Goal: Information Seeking & Learning: Learn about a topic

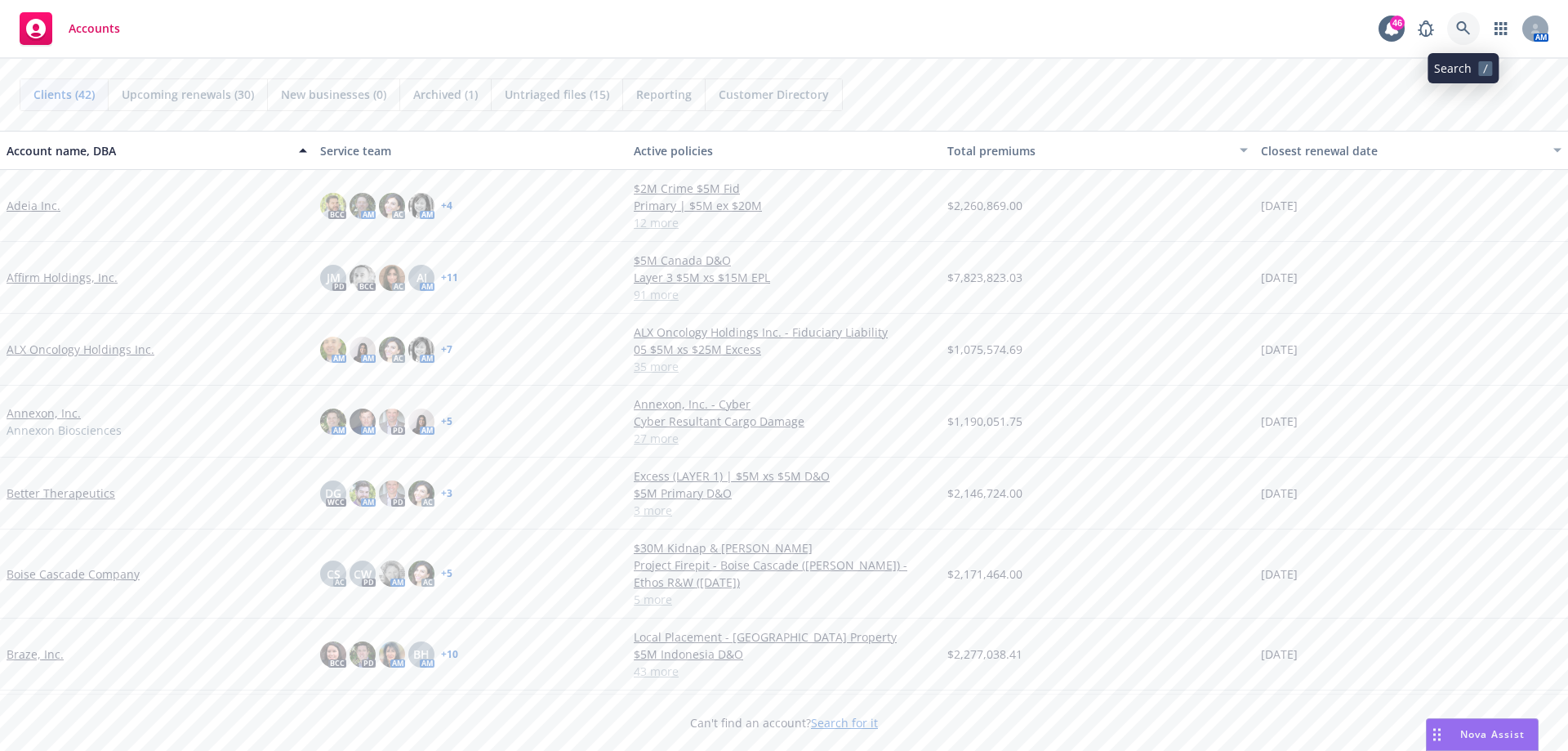
click at [1465, 28] on icon at bounding box center [1463, 28] width 13 height 13
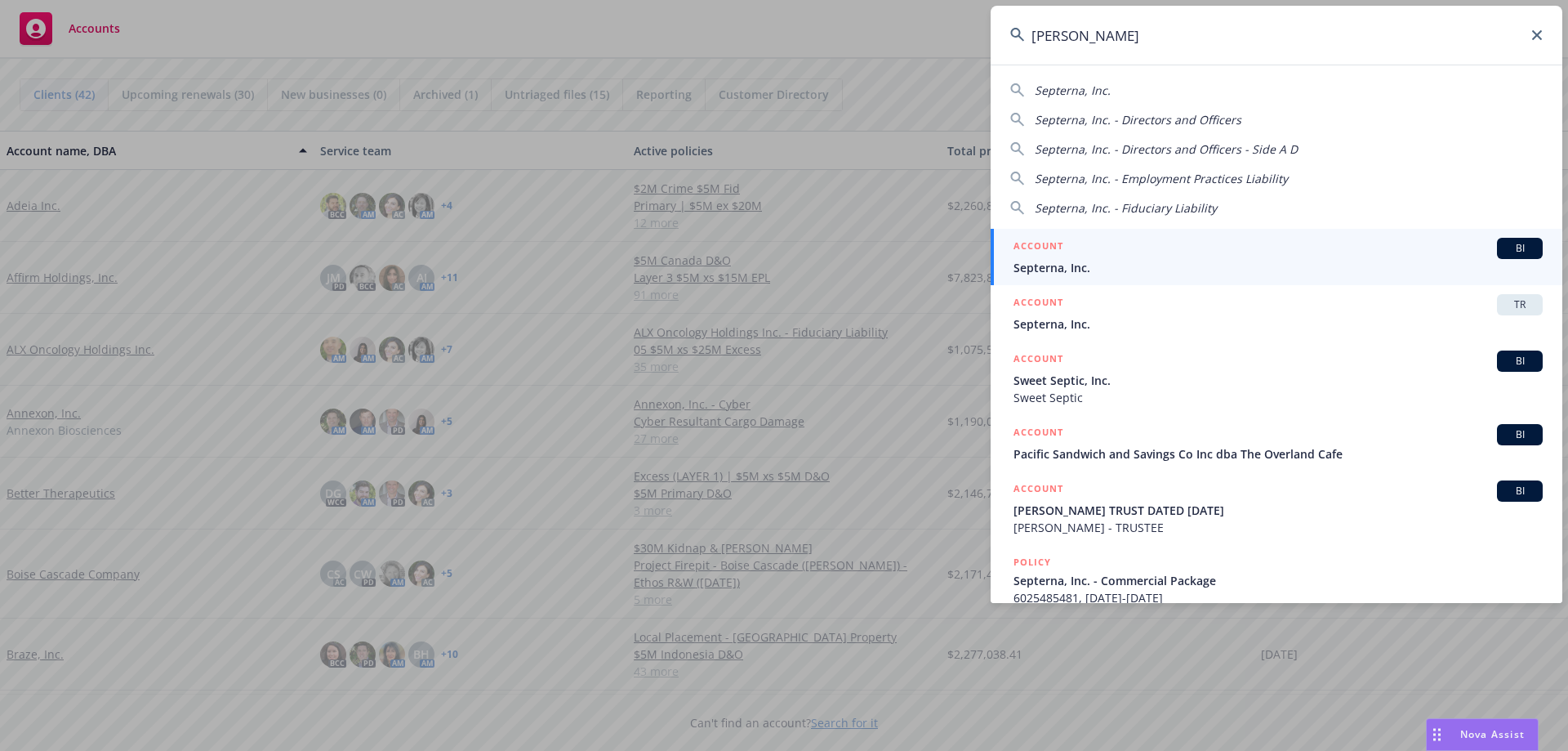
type input "[PERSON_NAME]"
click at [1058, 268] on span "Septerna, Inc." at bounding box center [1278, 267] width 529 height 17
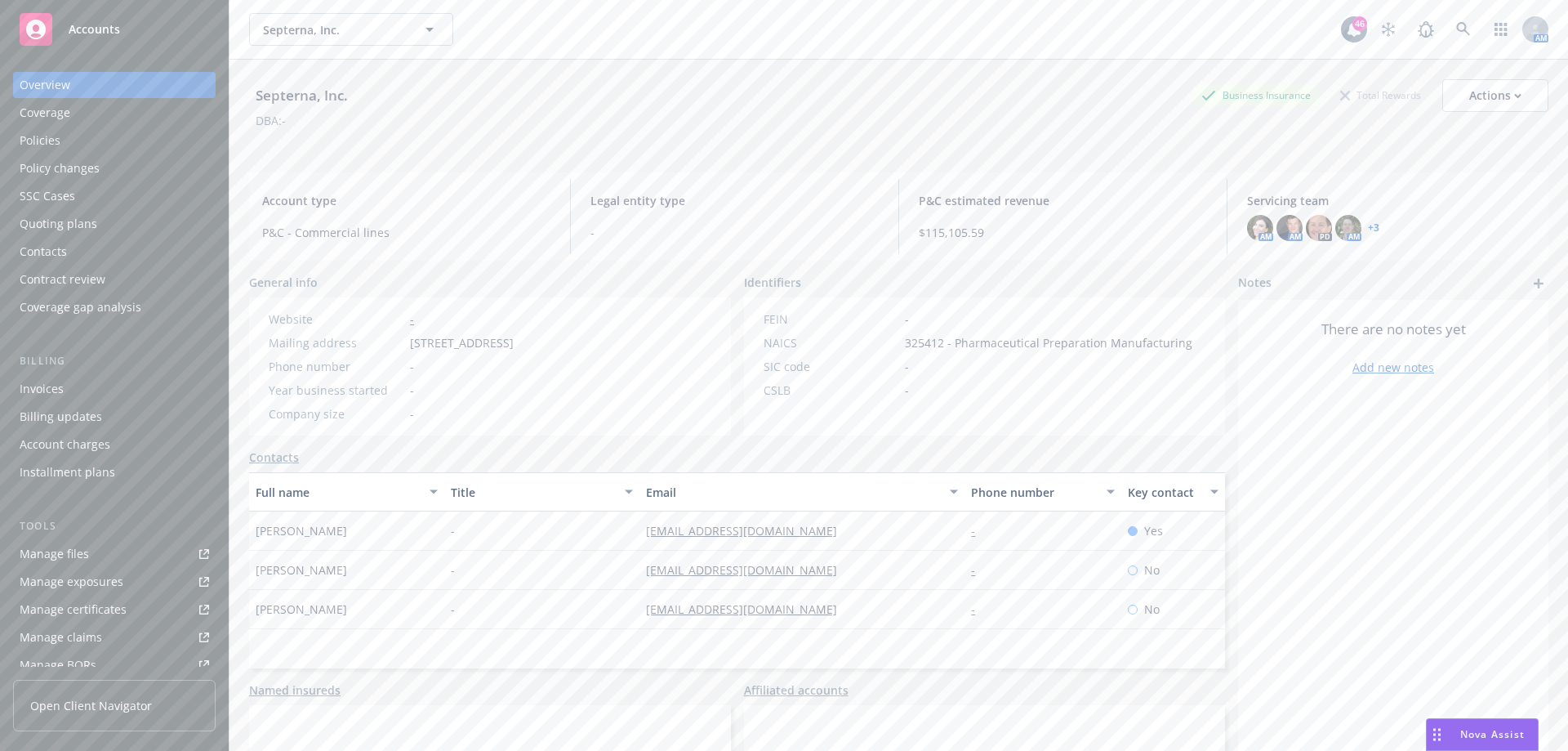
click at [81, 222] on div "Quoting plans" at bounding box center [58, 223] width 77 height 26
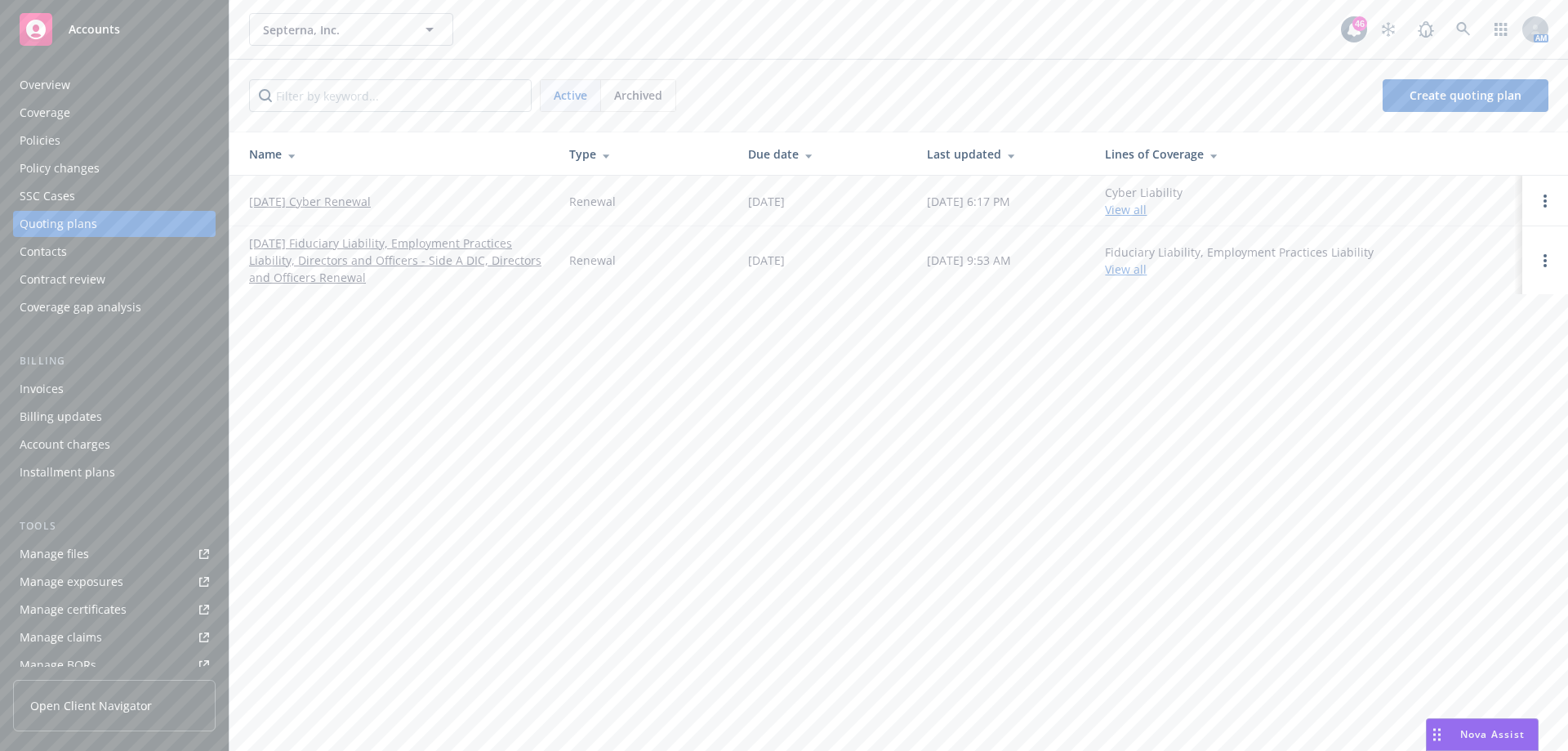
click at [67, 165] on div "Policy changes" at bounding box center [59, 168] width 80 height 26
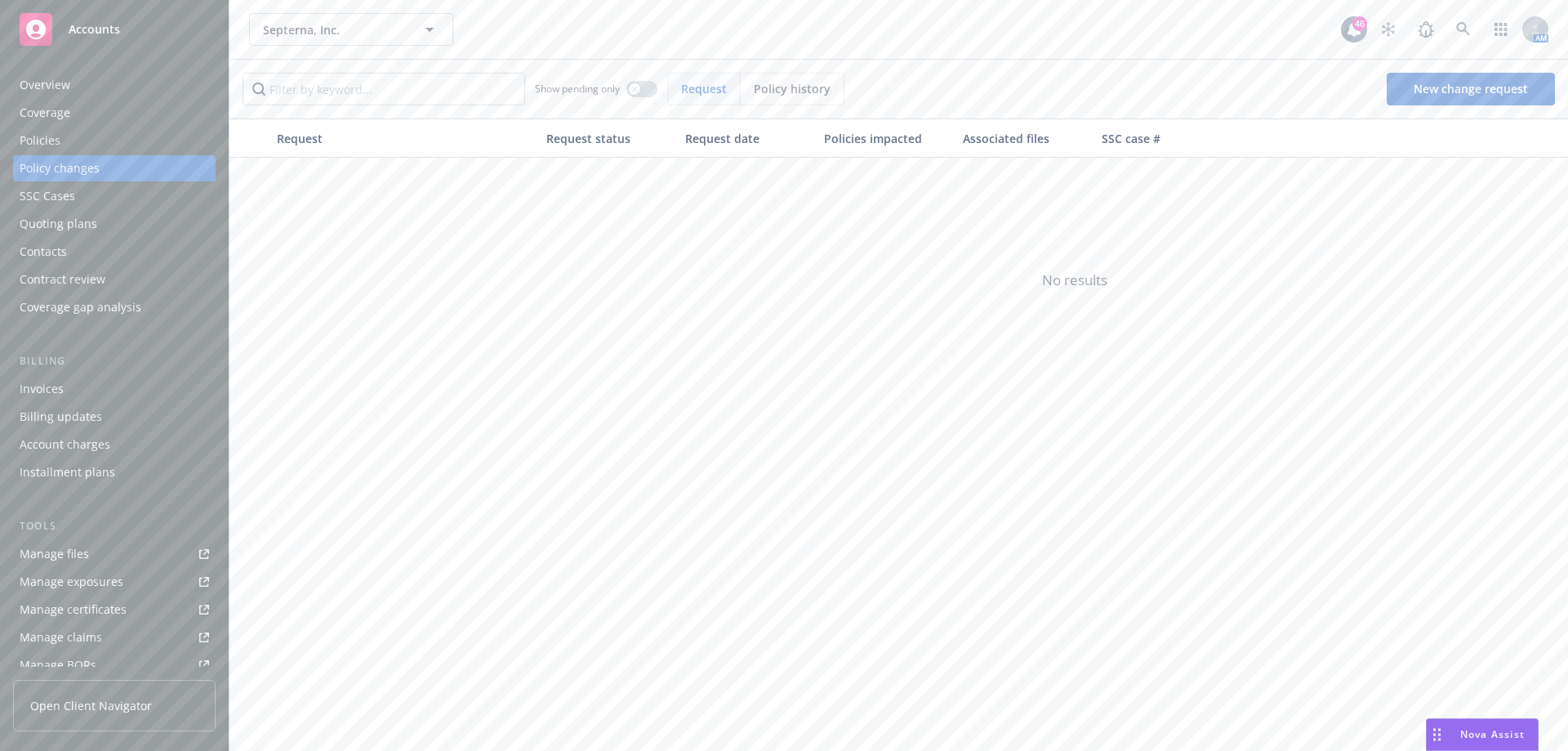
click at [49, 139] on div "Policies" at bounding box center [40, 140] width 40 height 26
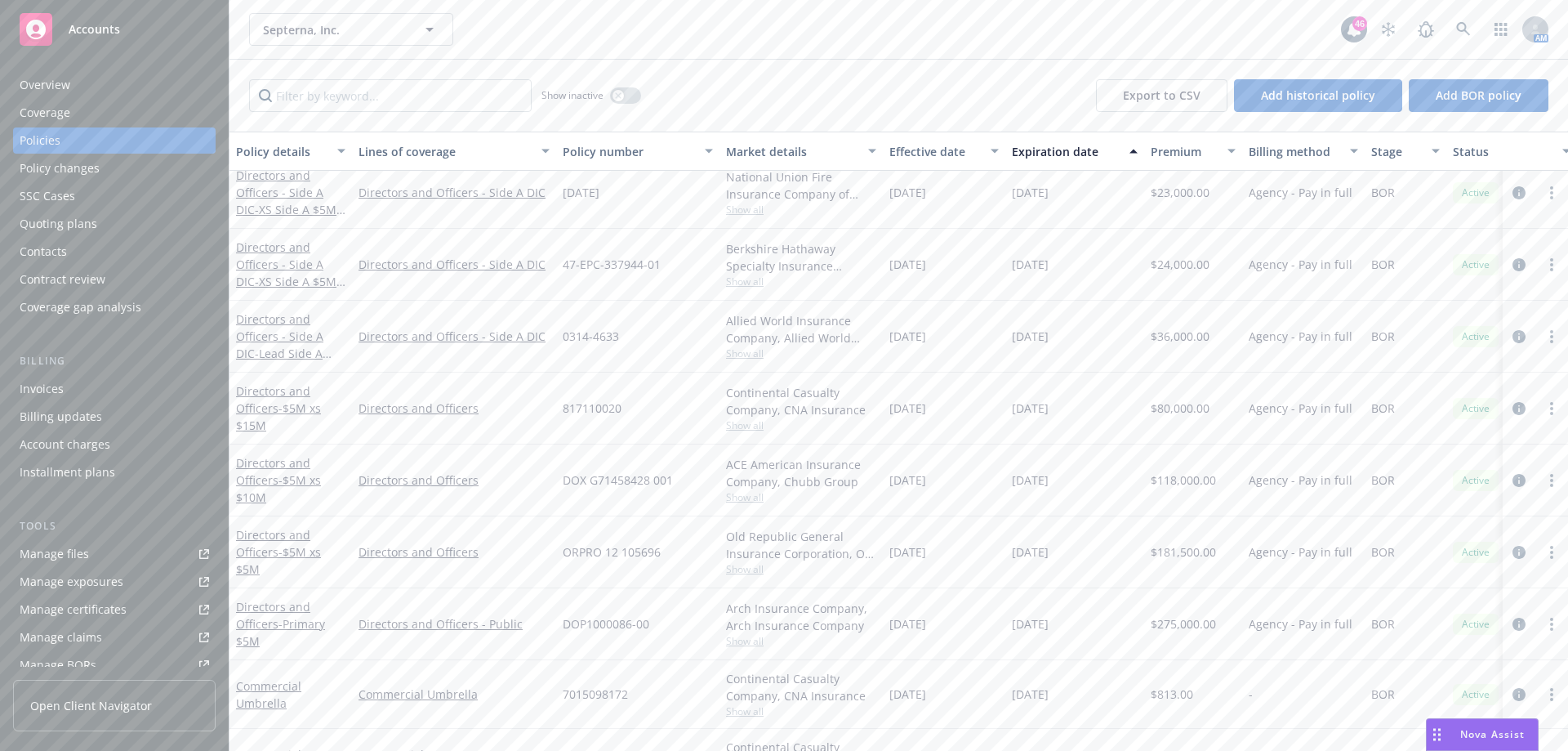
scroll to position [269, 0]
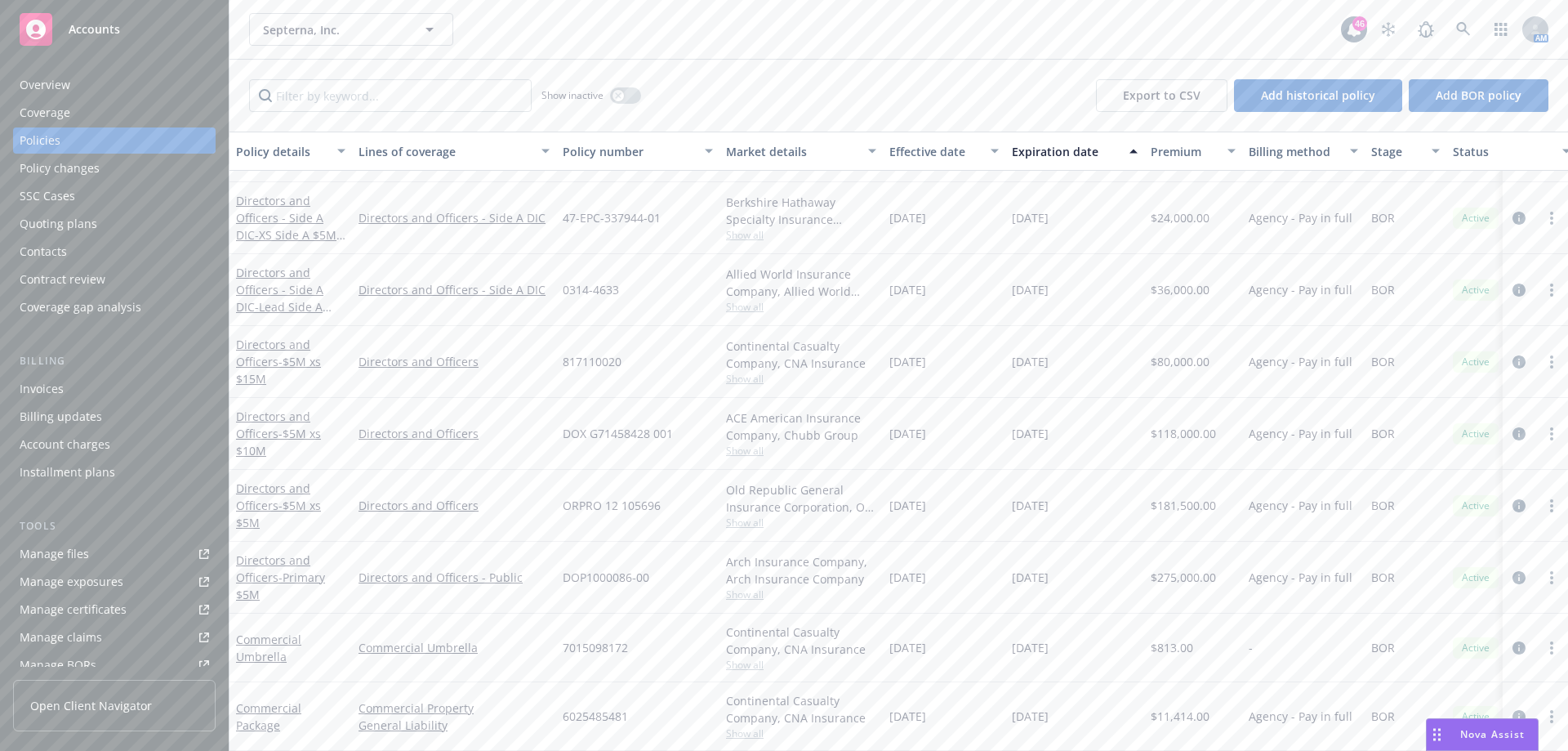
click at [32, 103] on div "Coverage" at bounding box center [45, 112] width 50 height 26
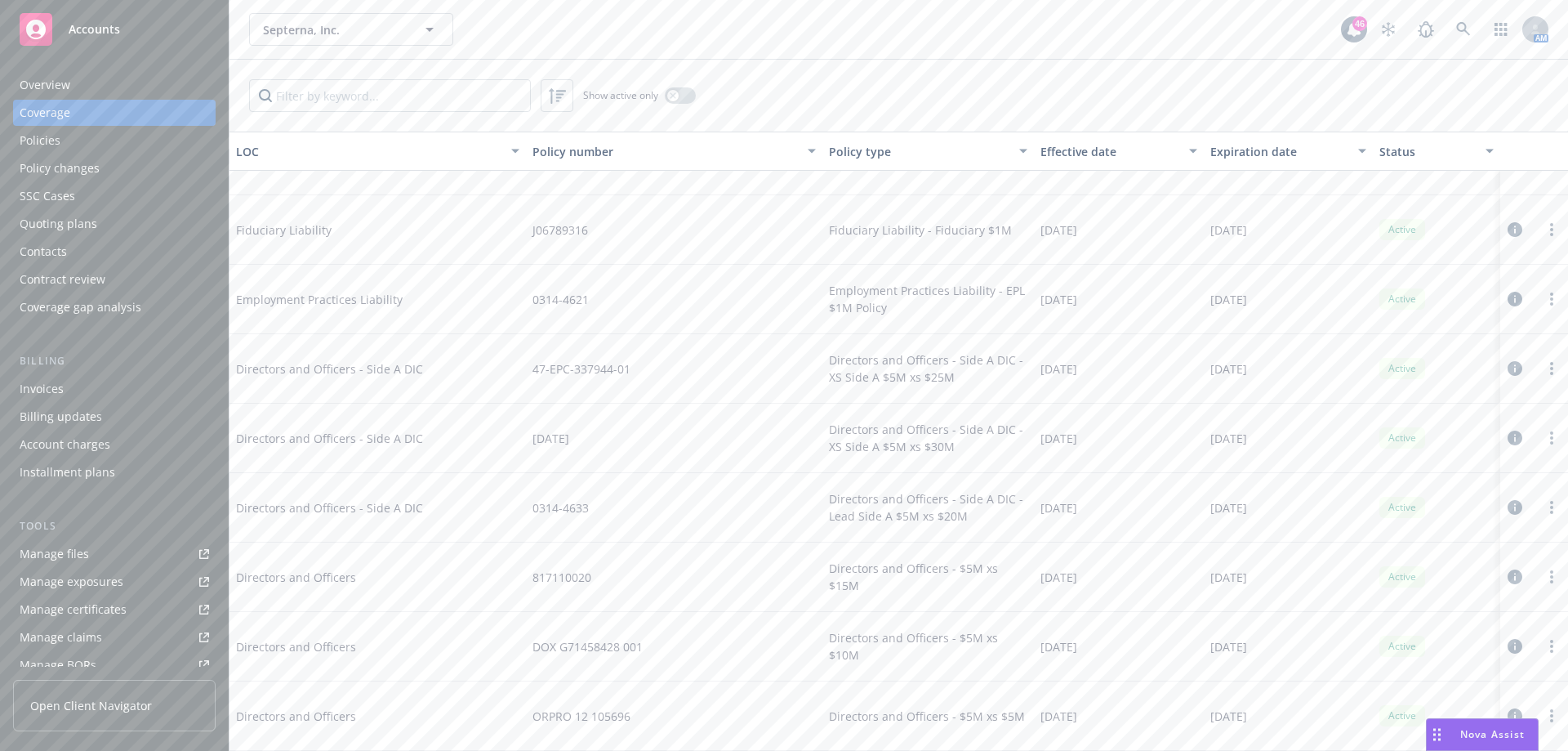
scroll to position [310, 0]
